Goal: Information Seeking & Learning: Understand process/instructions

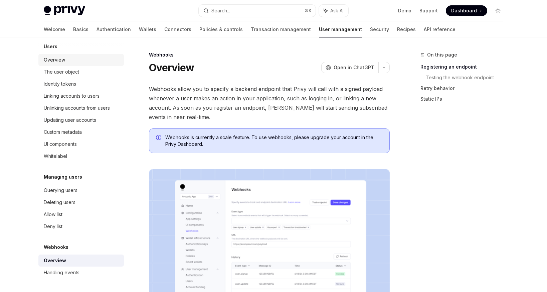
click at [73, 56] on div "Overview" at bounding box center [82, 60] width 76 height 8
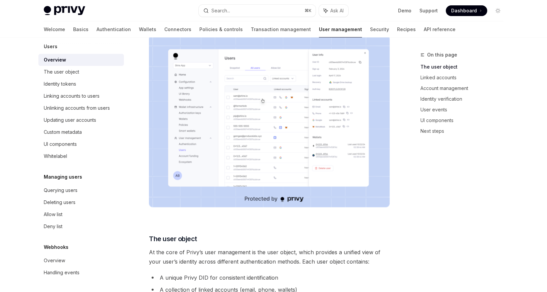
scroll to position [104, 0]
click at [260, 105] on img at bounding box center [269, 121] width 241 height 172
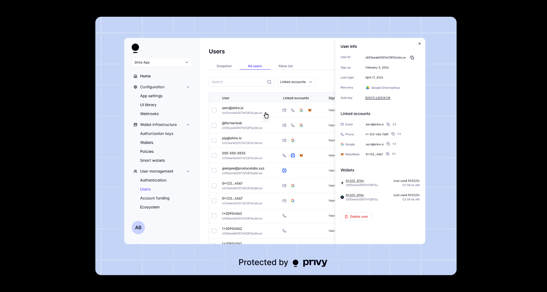
click at [405, 61] on img at bounding box center [276, 146] width 361 height 258
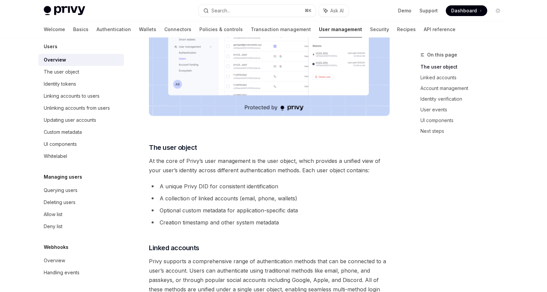
scroll to position [204, 0]
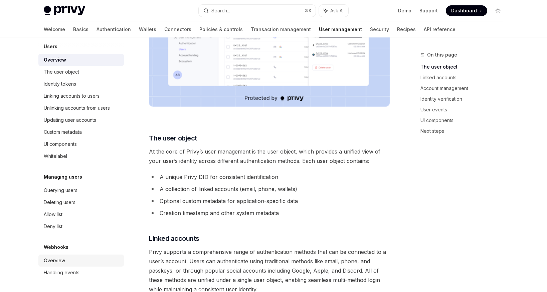
click at [69, 259] on div "Overview" at bounding box center [82, 260] width 76 height 8
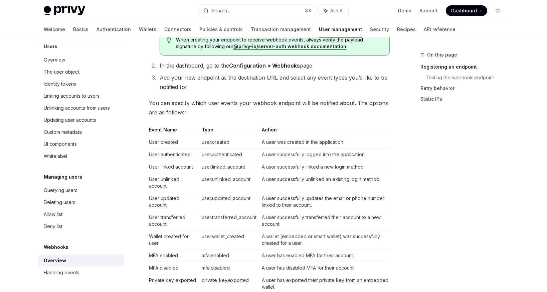
scroll to position [371, 0]
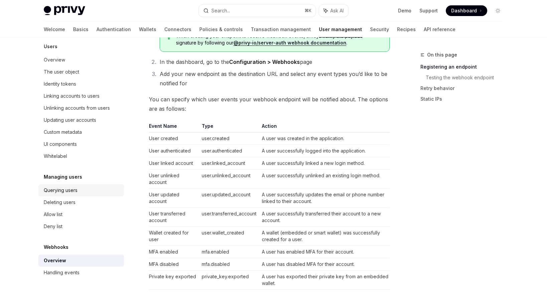
click at [95, 190] on div "Querying users" at bounding box center [82, 190] width 76 height 8
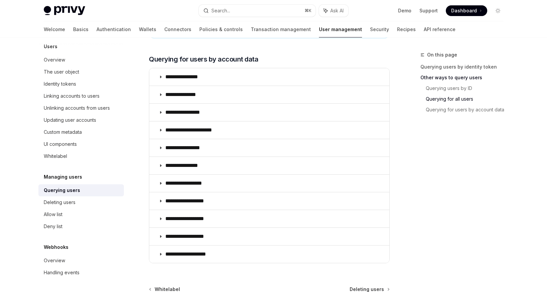
scroll to position [484, 0]
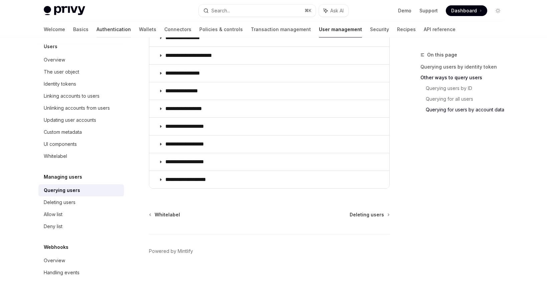
click at [97, 31] on link "Authentication" at bounding box center [114, 29] width 34 height 16
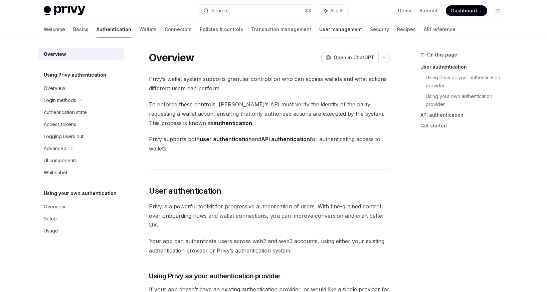
click at [319, 32] on link "User management" at bounding box center [340, 29] width 43 height 16
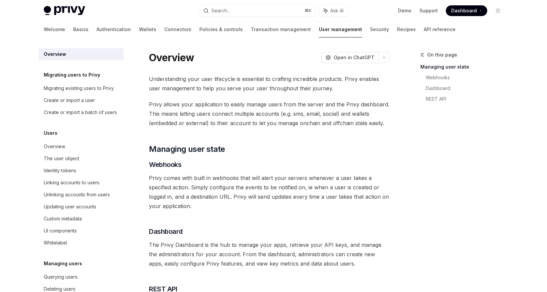
click at [319, 32] on link "User management" at bounding box center [340, 29] width 43 height 16
click at [275, 32] on div "Welcome Basics Authentication Wallets Connectors Policies & controls Transactio…" at bounding box center [250, 29] width 412 height 16
click at [269, 30] on link "Transaction management" at bounding box center [281, 29] width 60 height 16
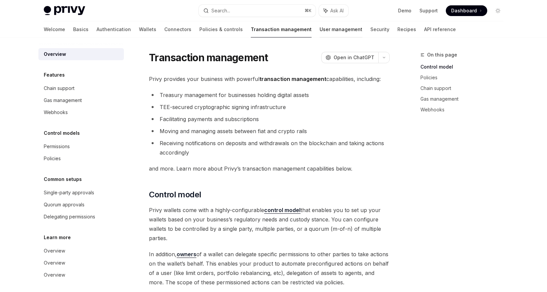
click at [320, 28] on link "User management" at bounding box center [341, 29] width 43 height 16
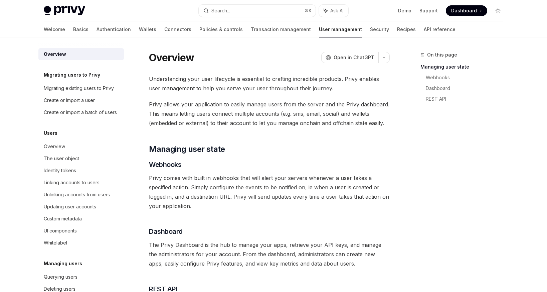
scroll to position [124, 0]
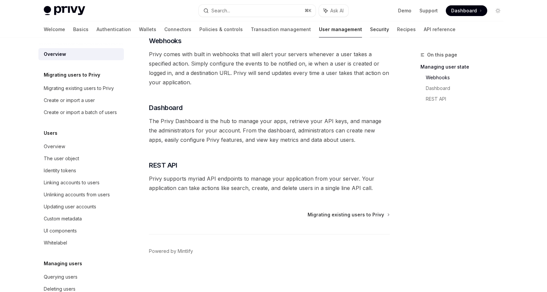
click at [370, 30] on link "Security" at bounding box center [379, 29] width 19 height 16
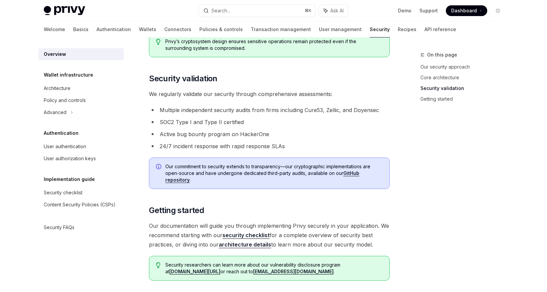
scroll to position [481, 0]
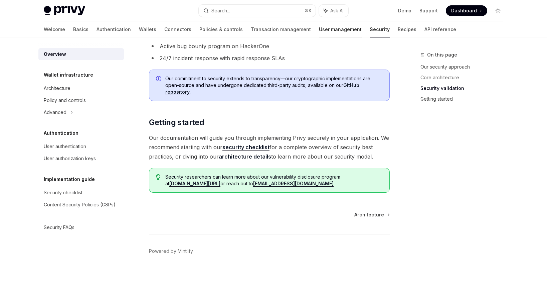
click at [319, 33] on link "User management" at bounding box center [340, 29] width 43 height 16
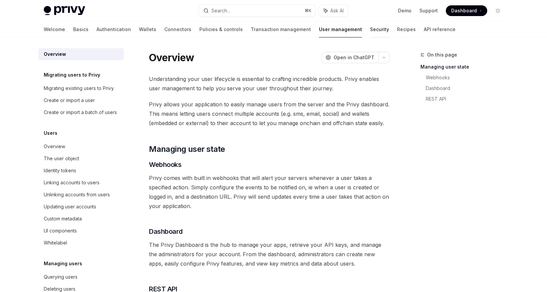
click at [370, 33] on link "Security" at bounding box center [379, 29] width 19 height 16
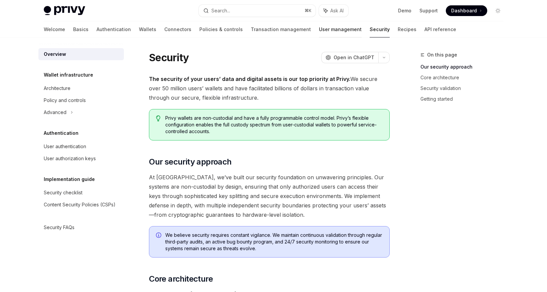
click at [319, 30] on link "User management" at bounding box center [340, 29] width 43 height 16
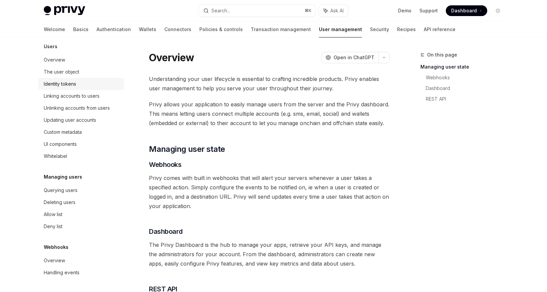
scroll to position [95, 0]
click at [72, 187] on div "Querying users" at bounding box center [61, 190] width 34 height 8
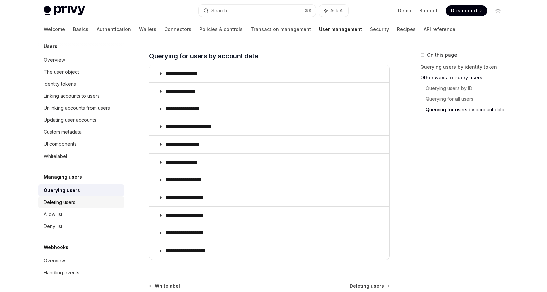
scroll to position [95, 0]
click at [79, 32] on ul "Querying users Deleting users Allow list Deny list" at bounding box center [80, 14] width 85 height 36
click at [69, 267] on link "Handling events" at bounding box center [80, 272] width 85 height 12
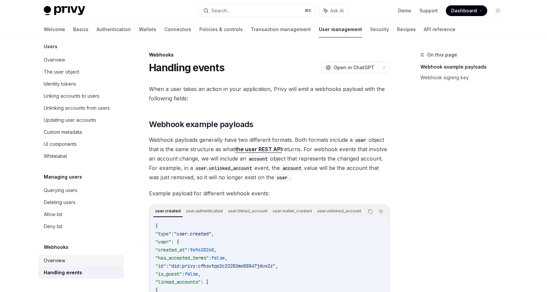
click at [75, 256] on link "Overview" at bounding box center [80, 260] width 85 height 12
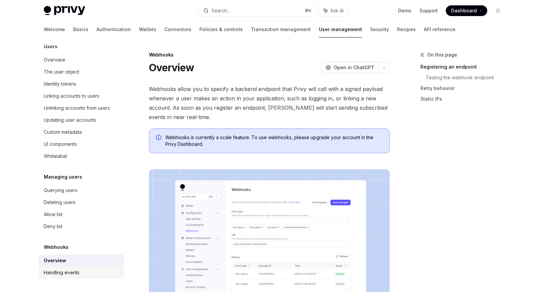
click at [81, 270] on div "Handling events" at bounding box center [82, 272] width 76 height 8
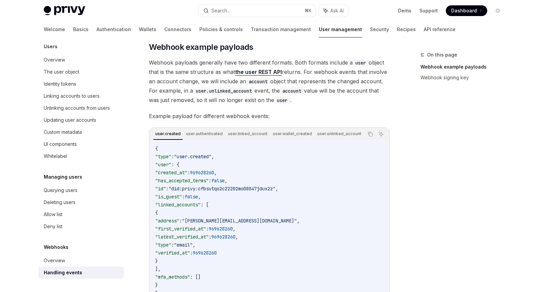
scroll to position [168, 0]
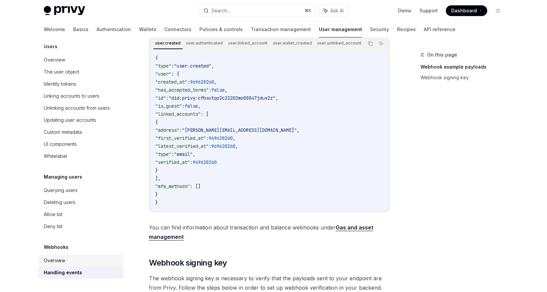
click at [77, 262] on div "Overview" at bounding box center [82, 260] width 76 height 8
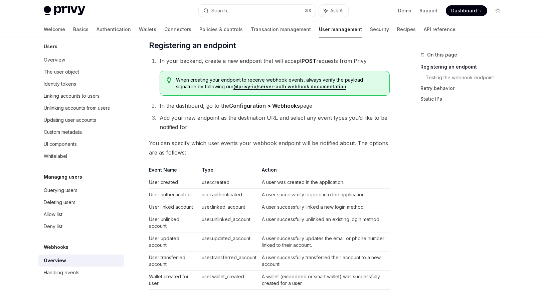
scroll to position [314, 0]
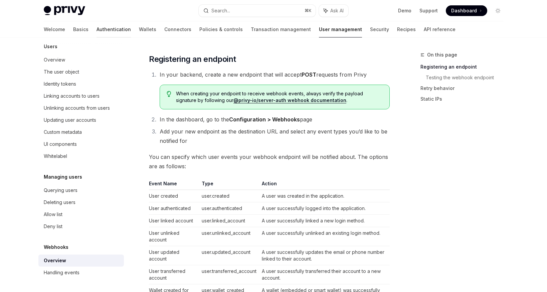
click at [97, 29] on link "Authentication" at bounding box center [114, 29] width 34 height 16
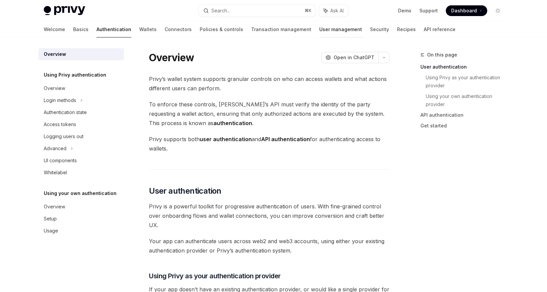
click at [319, 29] on link "User management" at bounding box center [340, 29] width 43 height 16
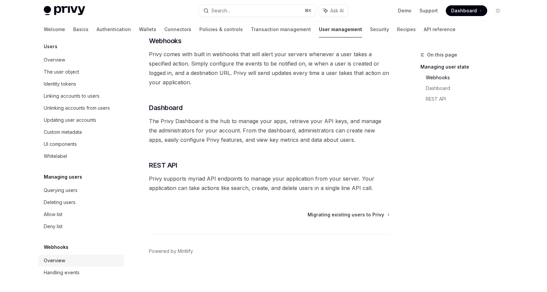
scroll to position [95, 0]
click at [82, 257] on div "Overview" at bounding box center [82, 260] width 76 height 8
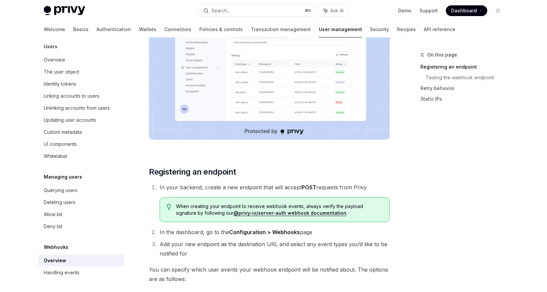
scroll to position [339, 0]
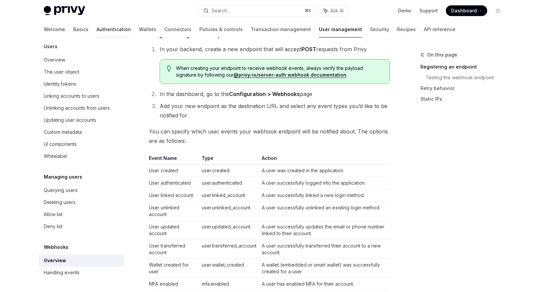
click at [97, 27] on link "Authentication" at bounding box center [114, 29] width 34 height 16
type textarea "*"
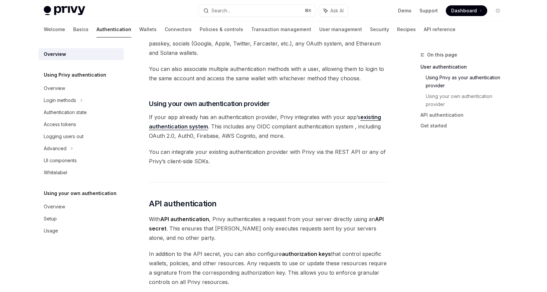
scroll to position [366, 0]
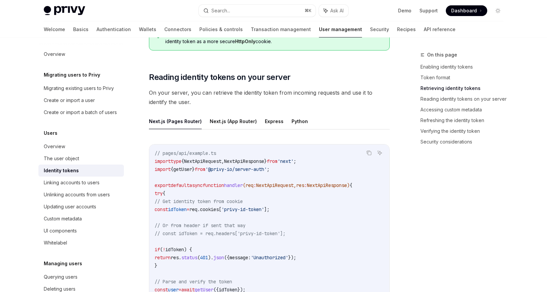
scroll to position [840, 0]
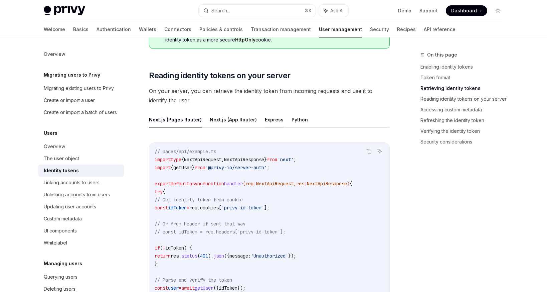
click at [270, 122] on button "Express" at bounding box center [274, 120] width 19 height 16
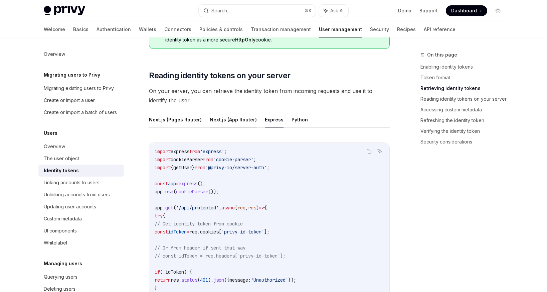
click at [218, 123] on button "Next.js (App Router)" at bounding box center [233, 120] width 47 height 16
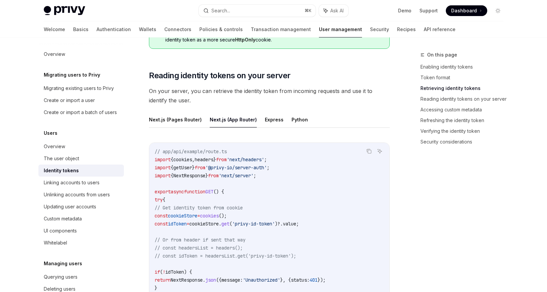
click at [267, 117] on button "Express" at bounding box center [274, 120] width 19 height 16
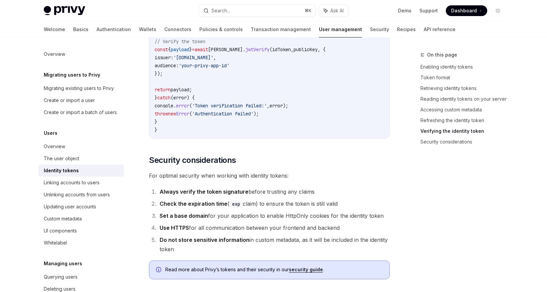
scroll to position [2198, 0]
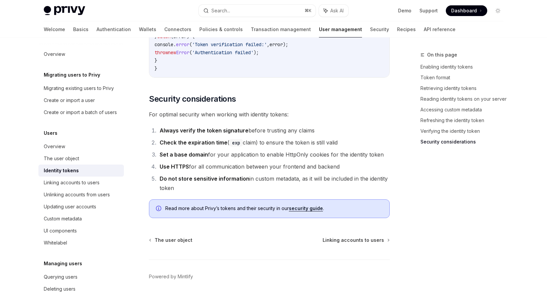
click at [80, 174] on div "Identity tokens" at bounding box center [82, 170] width 76 height 8
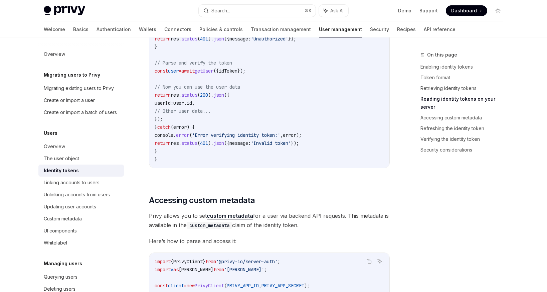
scroll to position [1101, 0]
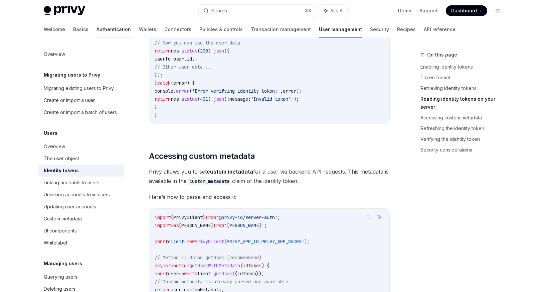
click at [97, 28] on link "Authentication" at bounding box center [114, 29] width 34 height 16
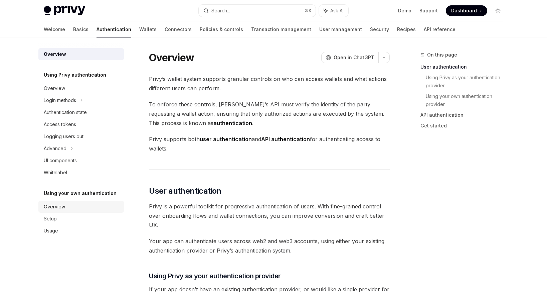
click at [103, 201] on link "Overview" at bounding box center [80, 206] width 85 height 12
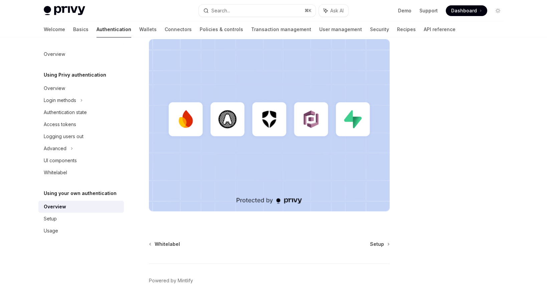
scroll to position [201, 0]
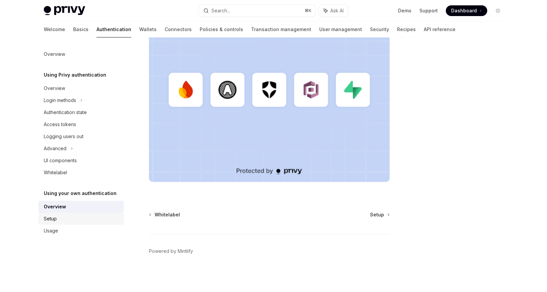
click at [96, 220] on div "Setup" at bounding box center [82, 218] width 76 height 8
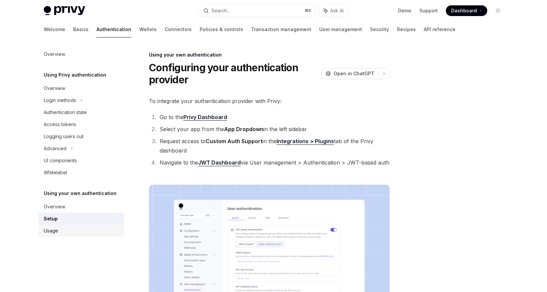
click at [93, 228] on div "Usage" at bounding box center [82, 230] width 76 height 8
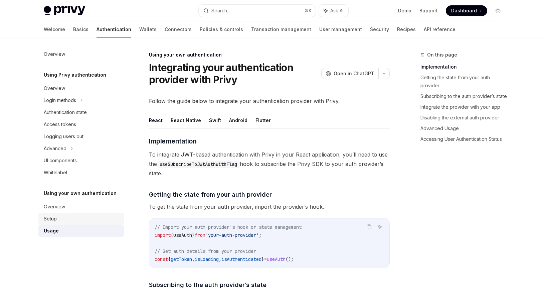
click at [88, 220] on div "Setup" at bounding box center [82, 218] width 76 height 8
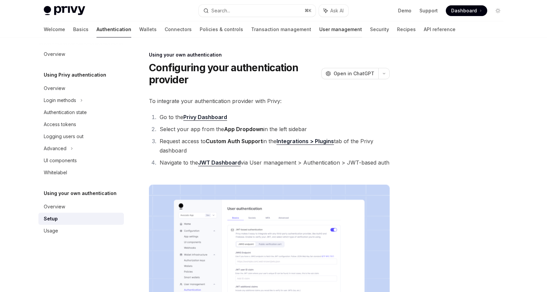
click at [319, 30] on link "User management" at bounding box center [340, 29] width 43 height 16
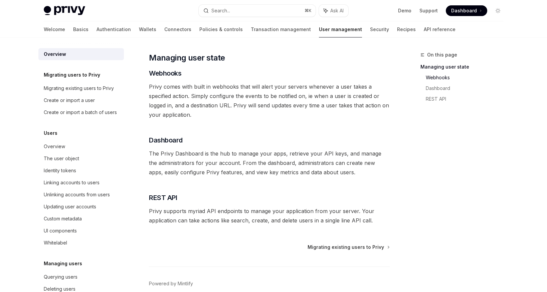
scroll to position [124, 0]
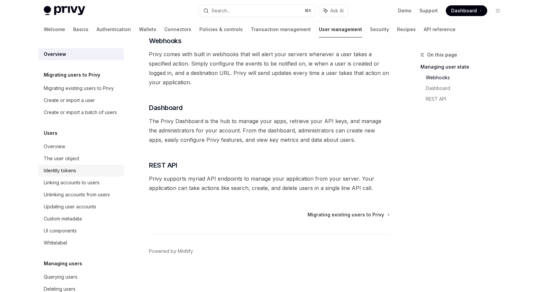
click at [72, 174] on div "Identity tokens" at bounding box center [60, 170] width 32 height 8
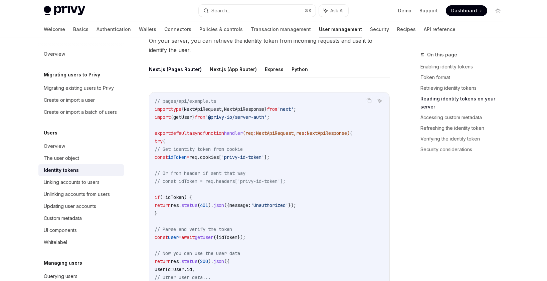
scroll to position [1228, 0]
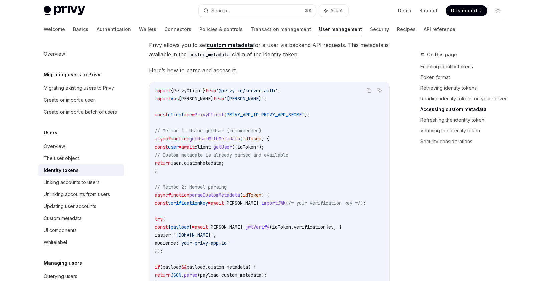
click at [319, 30] on link "User management" at bounding box center [340, 29] width 43 height 16
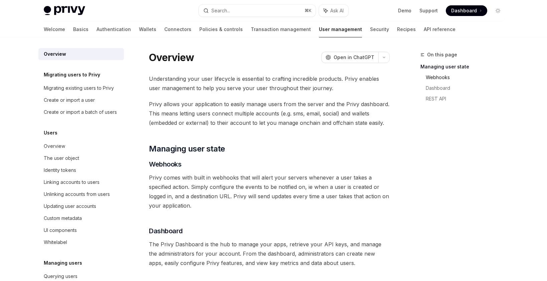
click at [434, 75] on link "Webhooks" at bounding box center [467, 77] width 83 height 11
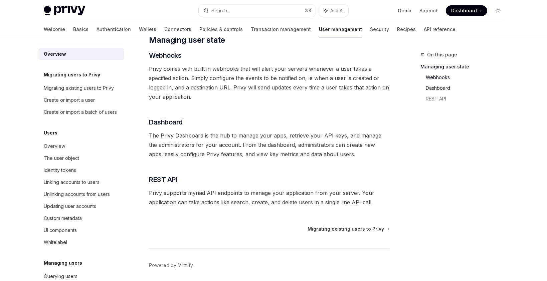
click at [435, 86] on link "Dashboard" at bounding box center [467, 88] width 83 height 11
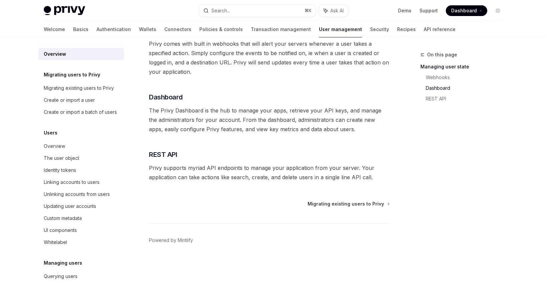
click at [319, 32] on link "User management" at bounding box center [340, 29] width 43 height 16
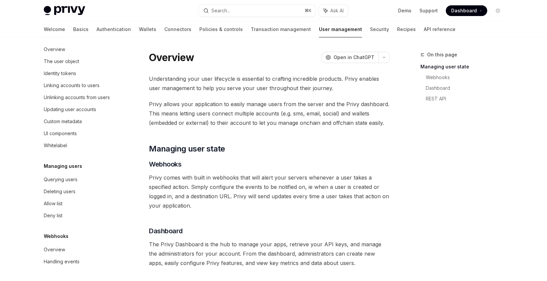
scroll to position [105, 0]
click at [68, 253] on div "Overview" at bounding box center [82, 250] width 76 height 8
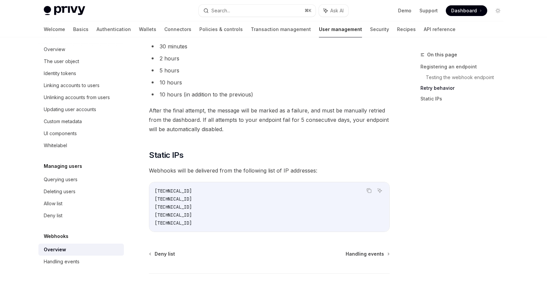
scroll to position [879, 0]
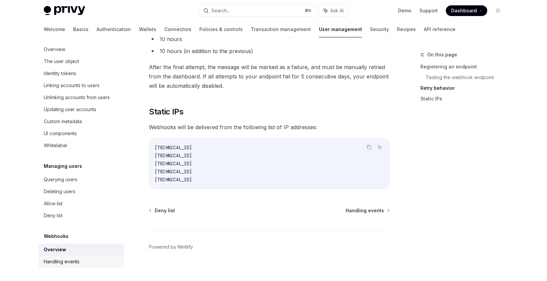
click at [63, 259] on div "Handling events" at bounding box center [62, 262] width 36 height 8
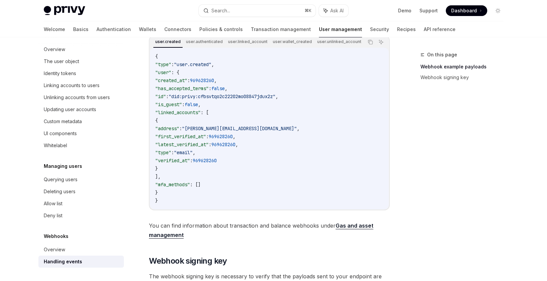
scroll to position [137, 0]
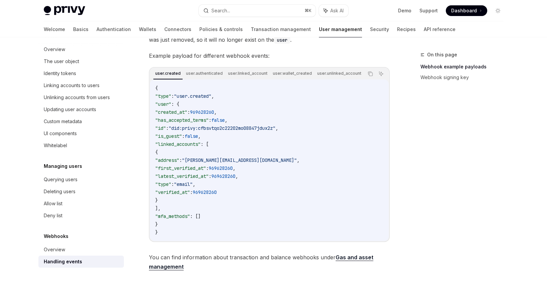
drag, startPoint x: 167, startPoint y: 144, endPoint x: 170, endPoint y: 205, distance: 61.2
click at [170, 205] on code "{ "type" : "user.created" , "user" : { "created_at" : 969628260 , "has_accepted…" at bounding box center [269, 160] width 228 height 152
drag, startPoint x: 169, startPoint y: 206, endPoint x: 167, endPoint y: 144, distance: 62.2
click at [167, 144] on code "{ "type" : "user.created" , "user" : { "created_at" : 969628260 , "has_accepted…" at bounding box center [269, 160] width 228 height 152
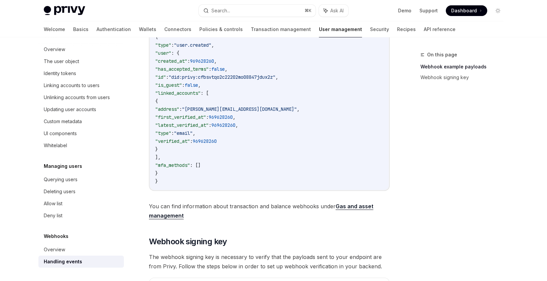
scroll to position [197, 0]
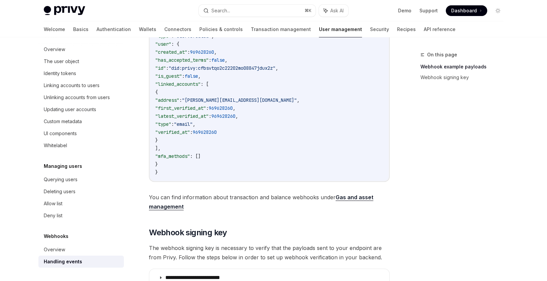
click at [406, 142] on div "On this page Webhook example payloads Webhook signing key Webhooks Handling eve…" at bounding box center [273, 113] width 470 height 546
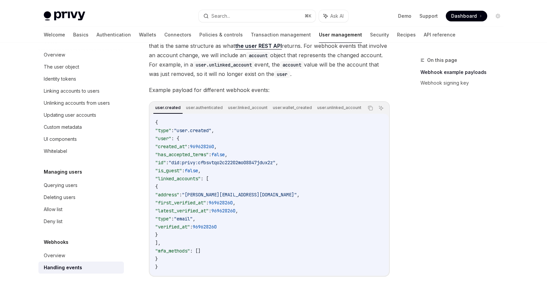
scroll to position [0, 0]
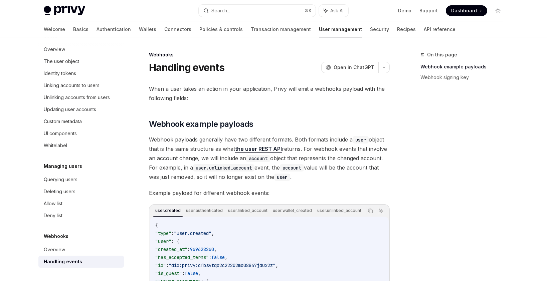
type textarea "*"
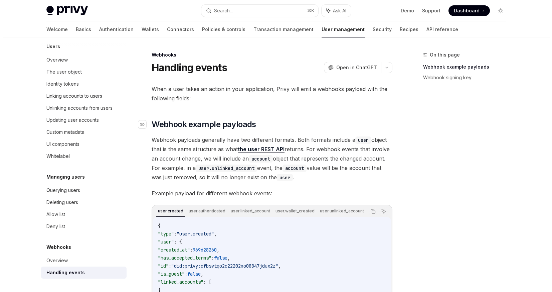
scroll to position [295, 0]
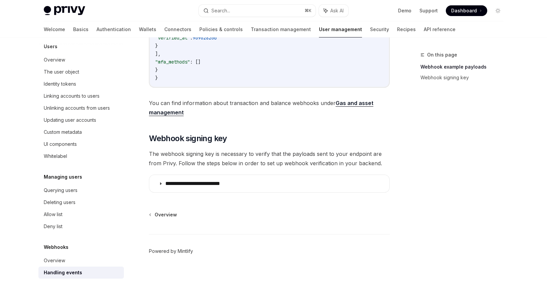
click at [189, 250] on link "Powered by Mintlify" at bounding box center [171, 250] width 44 height 7
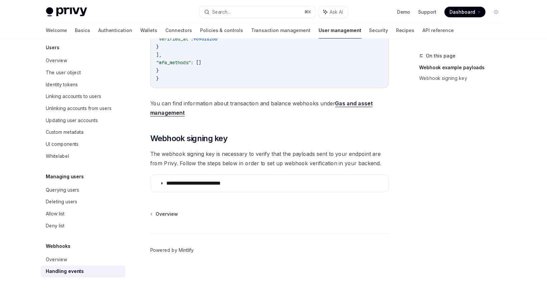
scroll to position [86, 0]
